Goal: Task Accomplishment & Management: Manage account settings

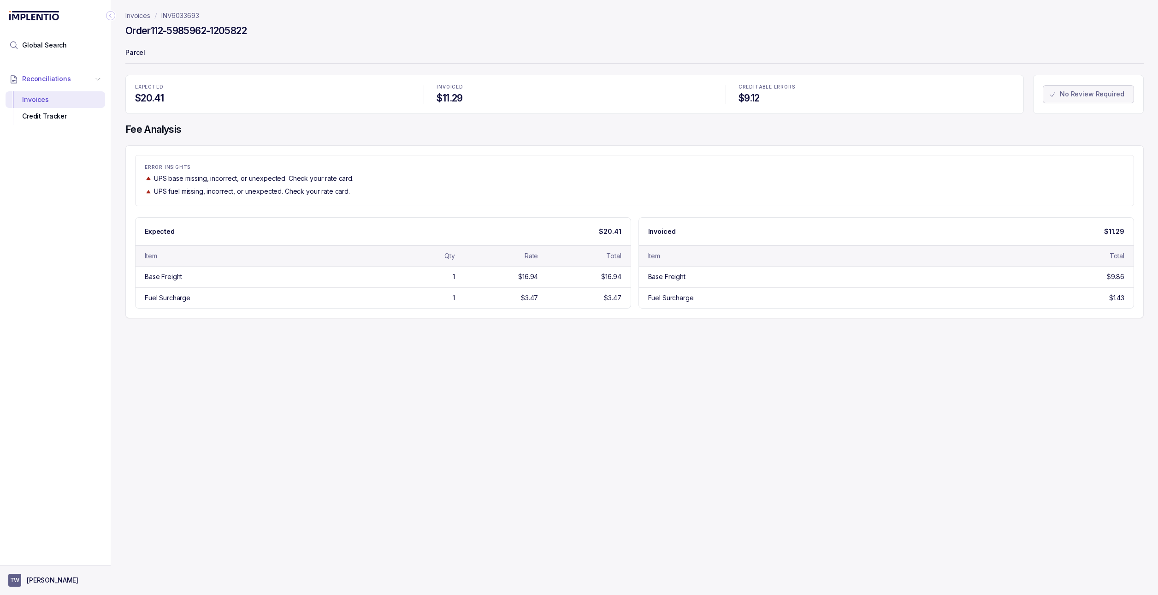
click at [77, 573] on button "TW [PERSON_NAME]" at bounding box center [55, 579] width 94 height 13
click at [63, 562] on p "Logout" at bounding box center [61, 559] width 77 height 9
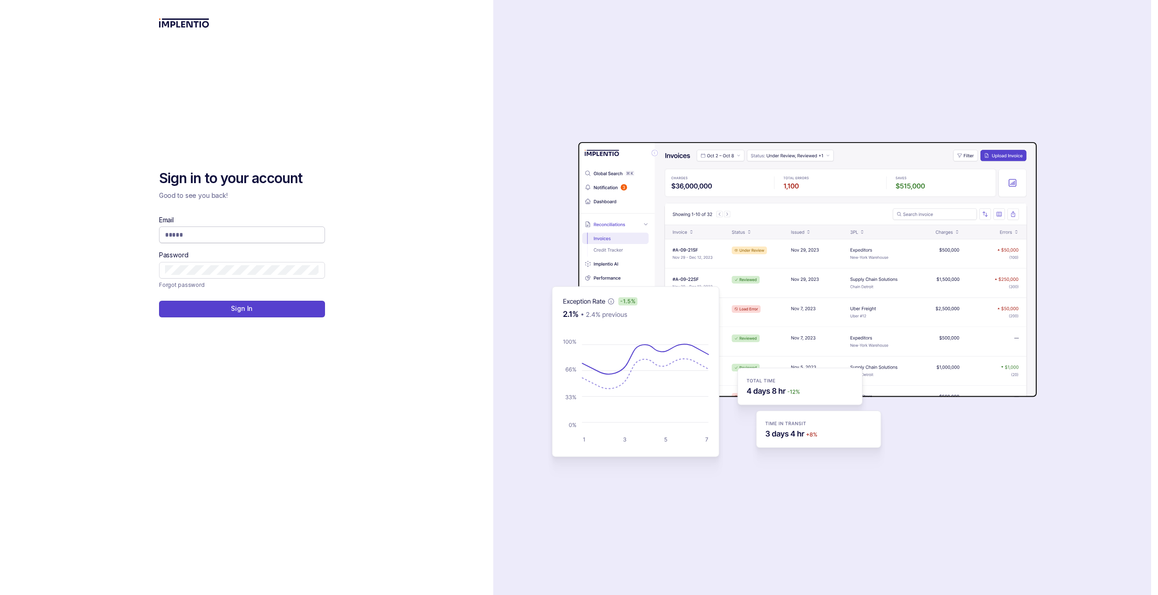
click at [236, 241] on span at bounding box center [242, 234] width 166 height 17
click at [299, 234] on input "Email" at bounding box center [242, 234] width 154 height 9
click at [0, 594] on com-1password-button at bounding box center [0, 595] width 0 height 0
type input "**********"
